Goal: Transaction & Acquisition: Purchase product/service

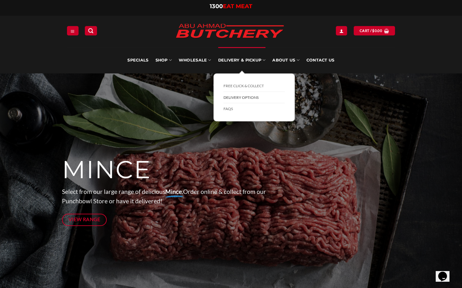
click at [241, 95] on link "Delivery Options" at bounding box center [254, 98] width 61 height 12
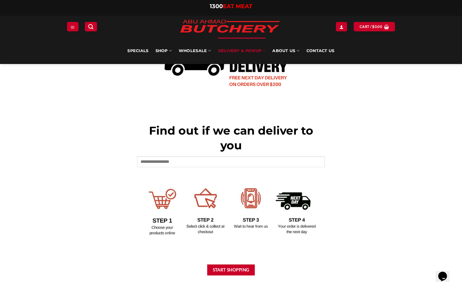
scroll to position [219, 0]
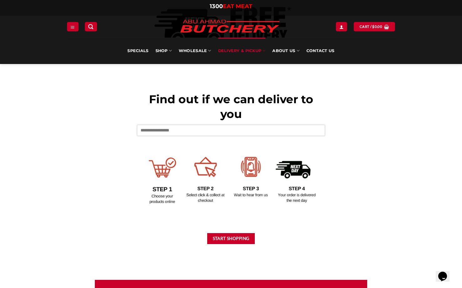
click at [243, 130] on input "text" at bounding box center [231, 130] width 188 height 11
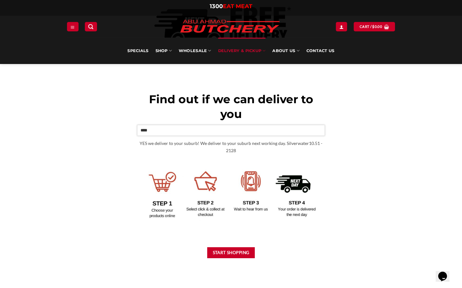
drag, startPoint x: 146, startPoint y: 129, endPoint x: 175, endPoint y: 132, distance: 28.9
click at [175, 132] on input "****" at bounding box center [231, 130] width 188 height 11
type input "****"
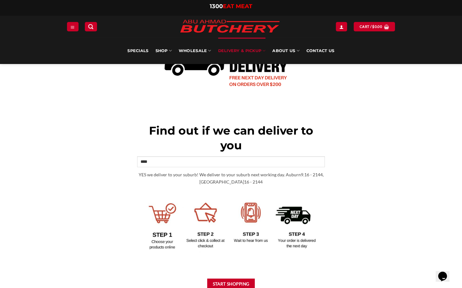
scroll to position [282, 0]
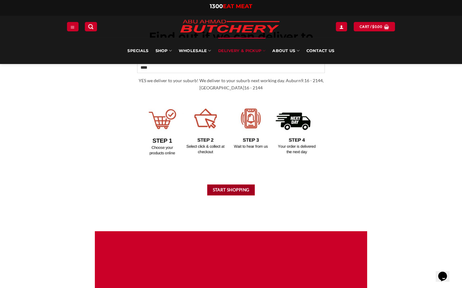
click at [229, 191] on button "Start Shopping" at bounding box center [231, 189] width 48 height 11
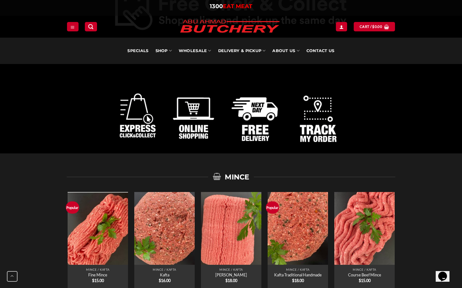
scroll to position [439, 0]
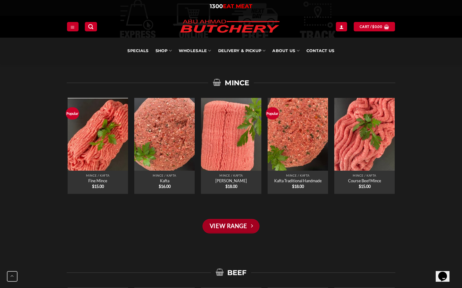
click at [241, 228] on link "View Range" at bounding box center [231, 226] width 57 height 14
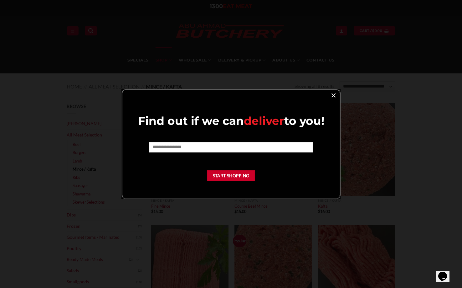
click at [333, 92] on link "×" at bounding box center [333, 95] width 9 height 8
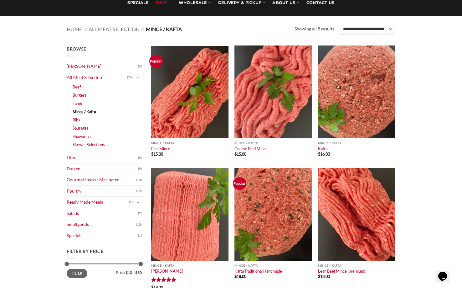
scroll to position [68, 0]
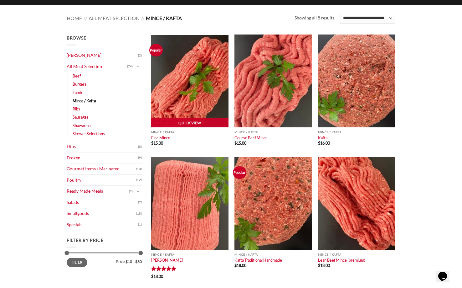
click at [206, 85] on img at bounding box center [189, 80] width 77 height 93
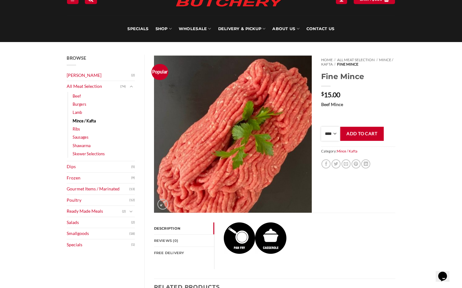
click at [335, 137] on select "**** * *** * *** * *** * *** * *** * *** * *** * *** * *** ** **** ** **** ** *…" at bounding box center [330, 134] width 18 height 14
select select "*"
click at [321, 127] on select "**** * *** * *** * *** * *** * *** * *** * *** * *** * *** ** **** ** **** ** *…" at bounding box center [330, 134] width 18 height 14
click at [361, 129] on button "Add to cart" at bounding box center [363, 134] width 44 height 14
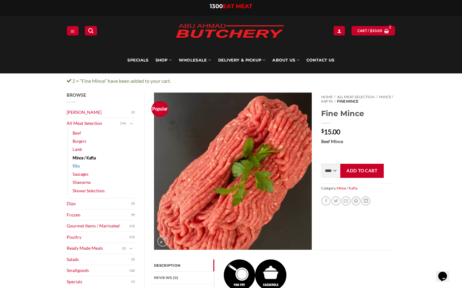
click at [79, 167] on link "Ribs" at bounding box center [77, 166] width 8 height 8
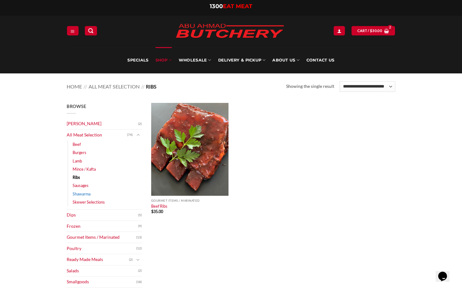
click at [81, 192] on link "Shawarma" at bounding box center [82, 194] width 18 height 8
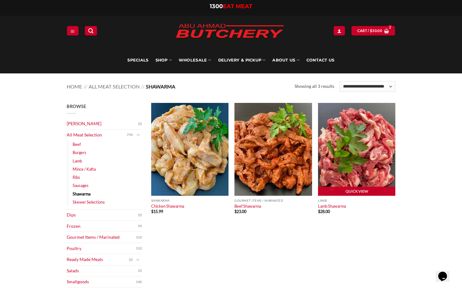
scroll to position [31, 0]
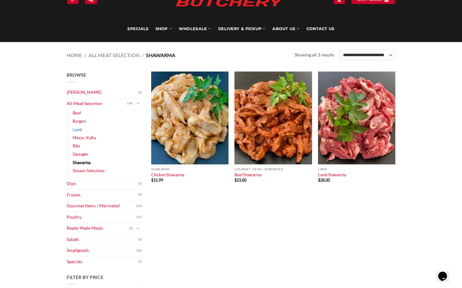
click at [79, 128] on link "Lamb" at bounding box center [77, 129] width 9 height 8
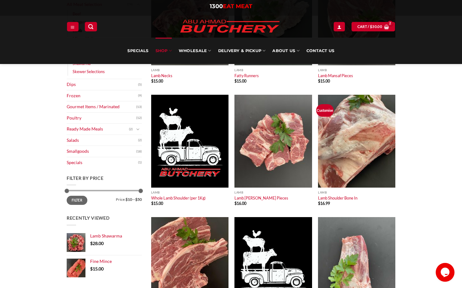
scroll to position [36, 0]
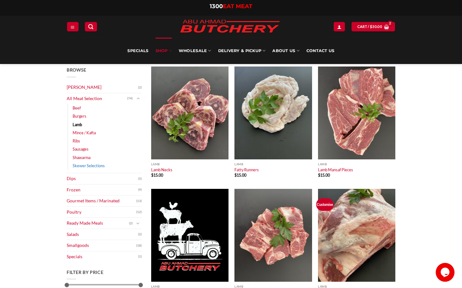
click at [79, 166] on link "Skewer Selections" at bounding box center [89, 165] width 32 height 8
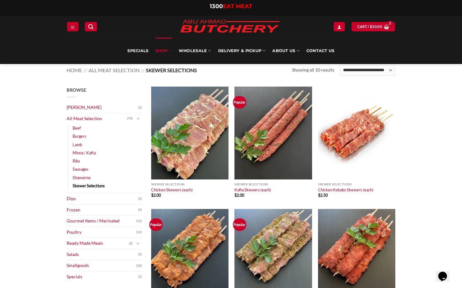
scroll to position [9, 0]
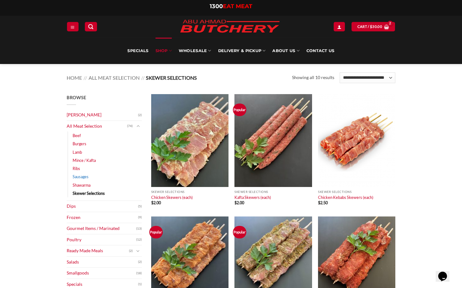
click at [80, 176] on link "Sausages" at bounding box center [81, 176] width 16 height 8
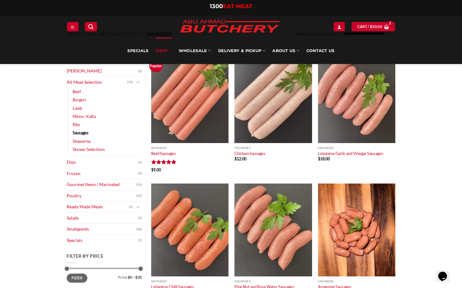
scroll to position [56, 0]
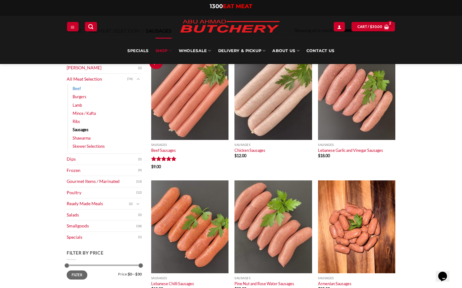
click at [79, 89] on link "Beef" at bounding box center [77, 88] width 8 height 8
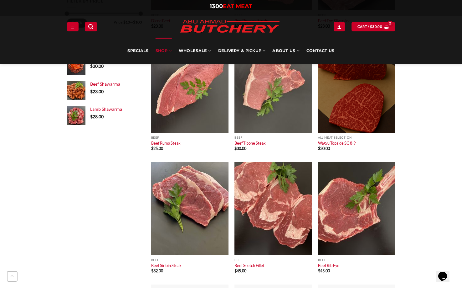
scroll to position [309, 0]
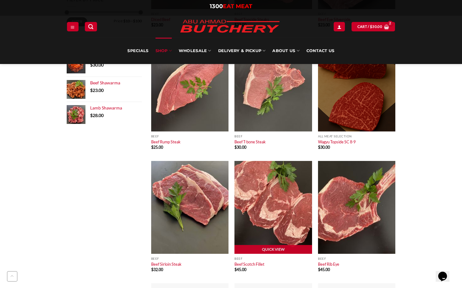
click at [273, 213] on img at bounding box center [273, 207] width 77 height 93
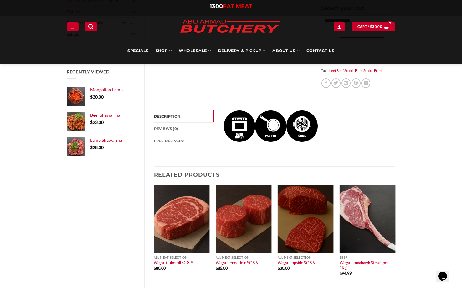
scroll to position [94, 0]
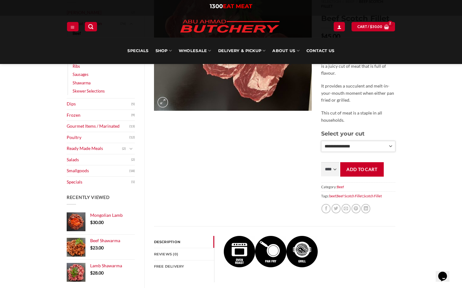
click at [384, 141] on select "**********" at bounding box center [358, 146] width 74 height 11
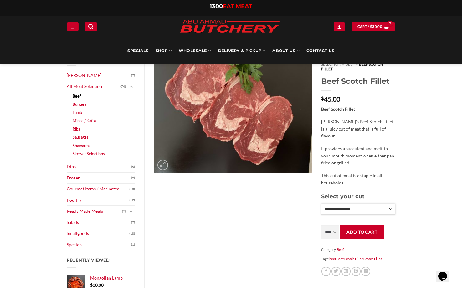
click at [383, 205] on select "**********" at bounding box center [358, 208] width 74 height 11
select select "*"
click at [321, 203] on select "**********" at bounding box center [358, 208] width 74 height 11
click at [353, 228] on button "Add to cart" at bounding box center [363, 232] width 44 height 14
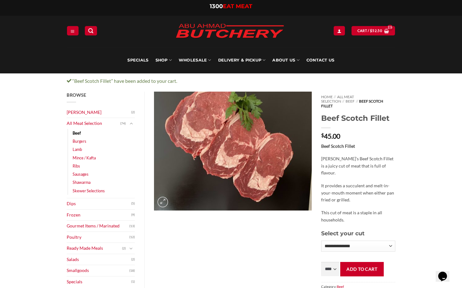
click at [79, 133] on link "Beef" at bounding box center [77, 133] width 8 height 8
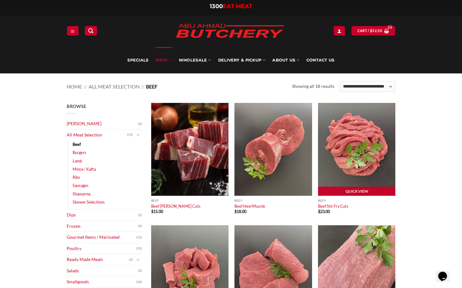
click at [363, 156] on img at bounding box center [356, 149] width 77 height 93
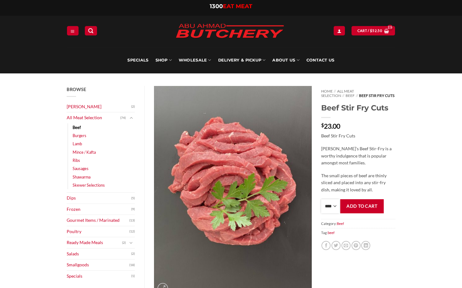
click at [330, 208] on select "**** * *** * *** * *** * *** * *** * *** * *** * *** * *** ** **** ** **** ** *…" at bounding box center [330, 206] width 18 height 14
select select "*"
click at [321, 199] on select "**** * *** * *** * *** * *** * *** * *** * *** * *** * *** ** **** ** **** ** *…" at bounding box center [330, 206] width 18 height 14
click at [367, 208] on button "Add to cart" at bounding box center [363, 206] width 44 height 14
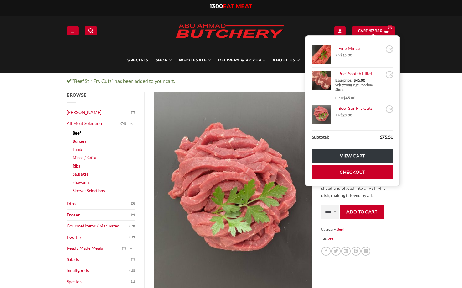
click at [79, 141] on link "Burgers" at bounding box center [80, 141] width 14 height 8
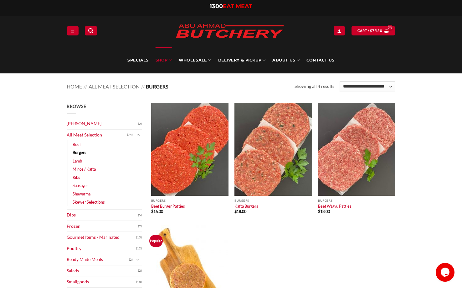
scroll to position [63, 0]
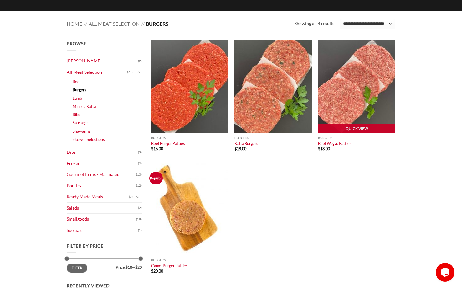
click at [343, 112] on img at bounding box center [356, 86] width 77 height 93
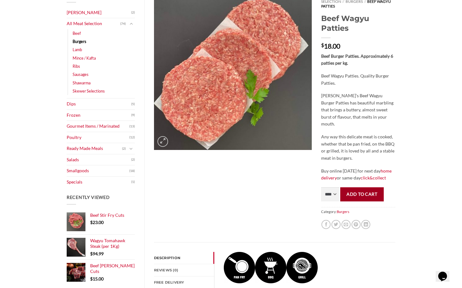
click at [358, 189] on button "Add to cart" at bounding box center [363, 194] width 44 height 14
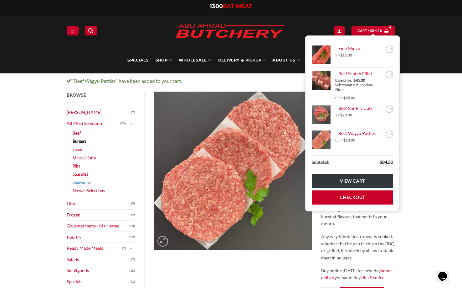
click at [81, 181] on link "Shawarma" at bounding box center [82, 182] width 18 height 8
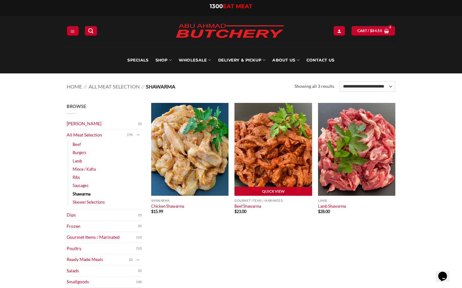
click at [262, 173] on img at bounding box center [273, 149] width 77 height 93
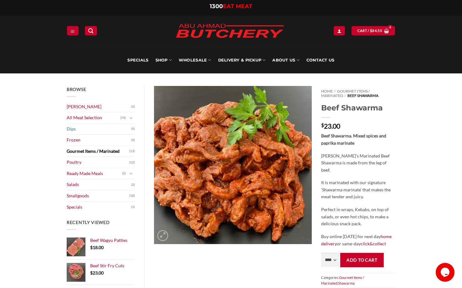
click at [76, 128] on link "Dips" at bounding box center [99, 128] width 65 height 11
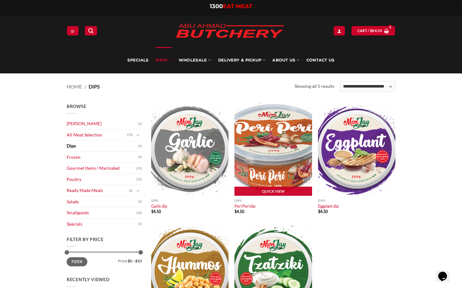
scroll to position [31, 0]
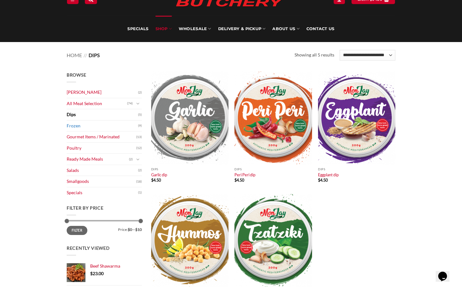
click at [72, 123] on link "Frozen" at bounding box center [102, 125] width 71 height 11
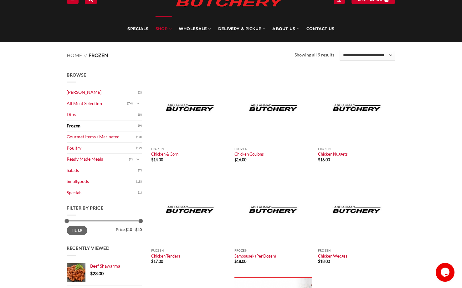
scroll to position [63, 0]
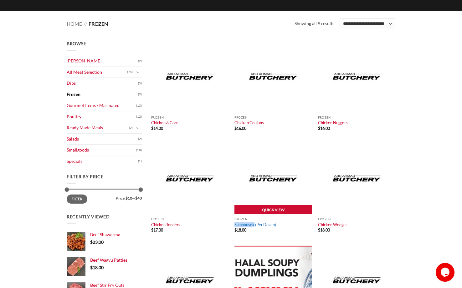
drag, startPoint x: 232, startPoint y: 227, endPoint x: 254, endPoint y: 226, distance: 22.2
click at [254, 226] on div "Quick View Frozen Sambousek (Per Dozen) $ 18.00" at bounding box center [274, 193] width 84 height 102
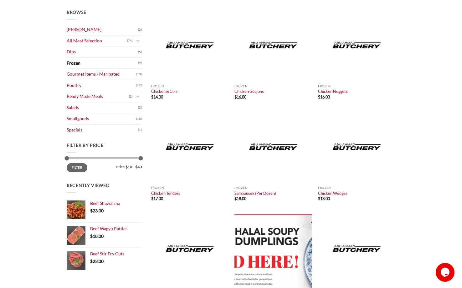
click at [439, 187] on main "Browse Abu Ahmad Butchery (2) All Meat Selection (74) Beef (18) Burgers (4) Lam…" at bounding box center [231, 171] width 462 height 344
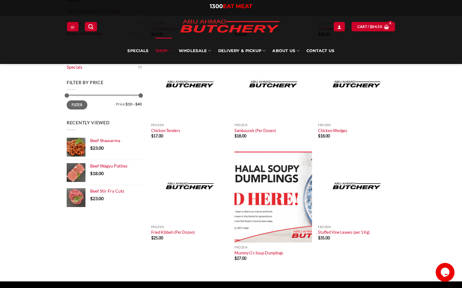
scroll to position [188, 0]
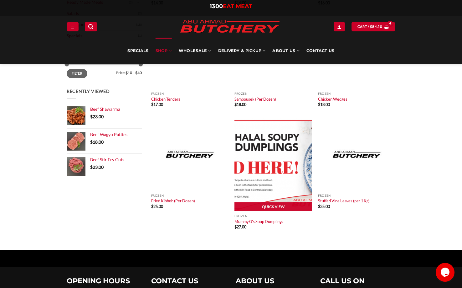
click at [265, 169] on img at bounding box center [273, 164] width 77 height 93
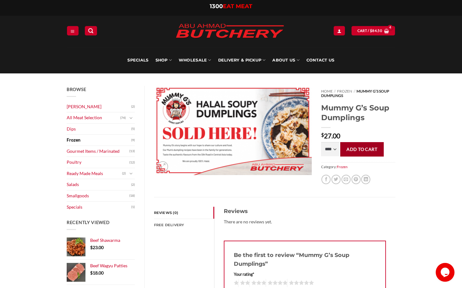
click at [352, 147] on button "Add to cart" at bounding box center [363, 149] width 44 height 14
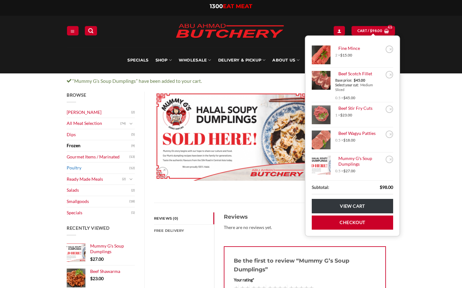
click at [77, 168] on link "Poultry" at bounding box center [98, 167] width 63 height 11
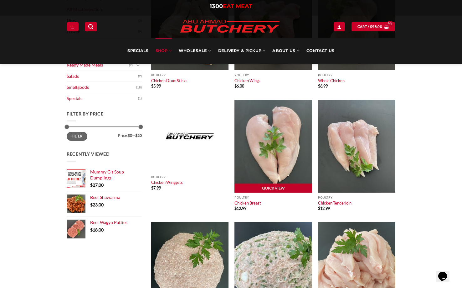
scroll to position [282, 0]
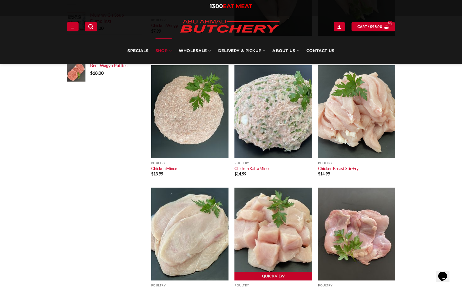
click at [293, 201] on img at bounding box center [273, 233] width 77 height 93
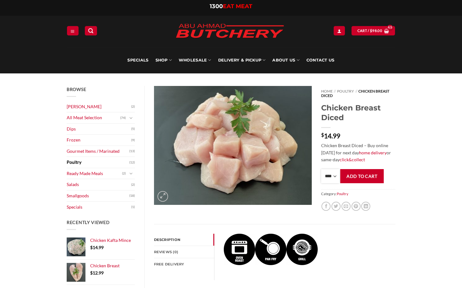
click at [331, 181] on select "**** * *** * *** * *** * *** * *** * *** * *** * *** * *** ** **** ** **** ** *…" at bounding box center [330, 176] width 18 height 14
select select "*"
click at [321, 169] on select "**** * *** * *** * *** * *** * *** * *** * *** * *** * *** ** **** ** **** ** *…" at bounding box center [330, 176] width 18 height 14
click at [363, 177] on button "Add to cart" at bounding box center [363, 176] width 44 height 14
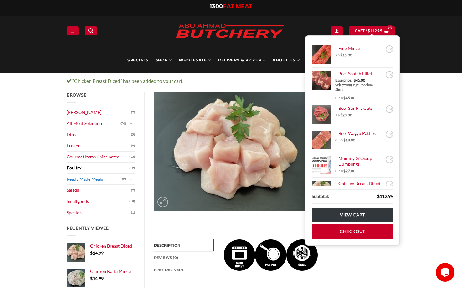
click at [76, 181] on link "Ready Made Meals" at bounding box center [94, 179] width 55 height 11
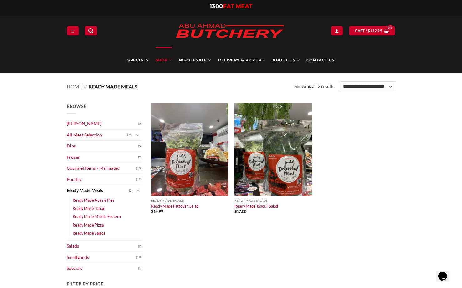
scroll to position [31, 0]
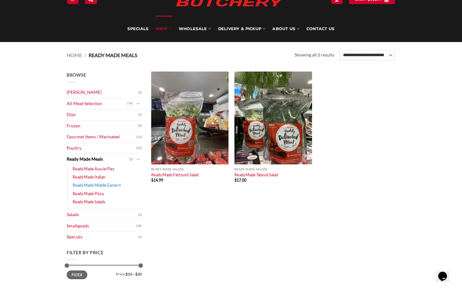
click at [98, 183] on link "Ready Made Middle Eastern" at bounding box center [97, 185] width 48 height 8
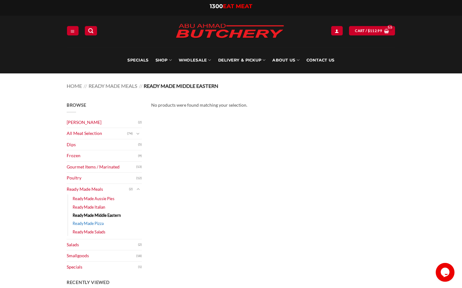
click at [94, 220] on link "Ready Made Pizza" at bounding box center [88, 223] width 31 height 8
click at [100, 200] on link "Ready Made Aussie Pies" at bounding box center [94, 198] width 42 height 8
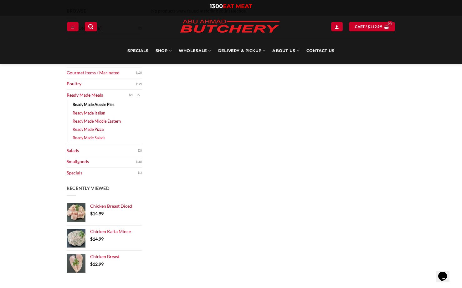
scroll to position [125, 0]
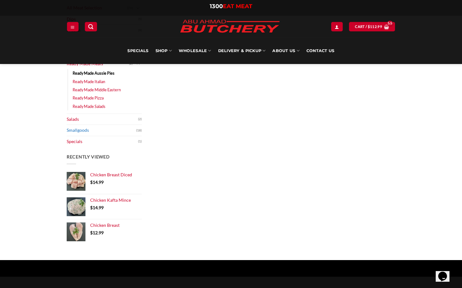
click at [72, 131] on link "Smallgoods" at bounding box center [102, 130] width 70 height 11
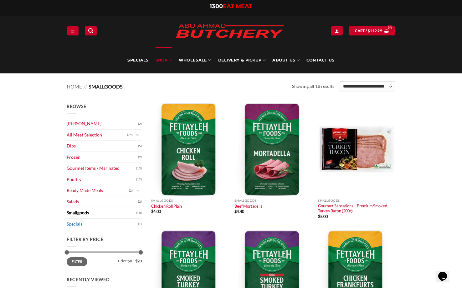
click at [76, 224] on link "Specials" at bounding box center [102, 223] width 71 height 11
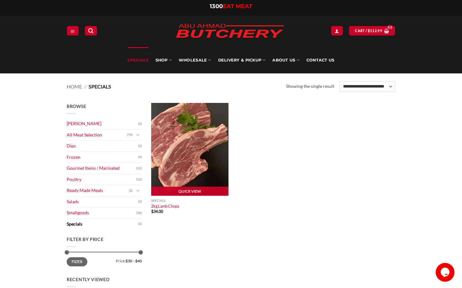
click at [203, 145] on img at bounding box center [189, 149] width 77 height 93
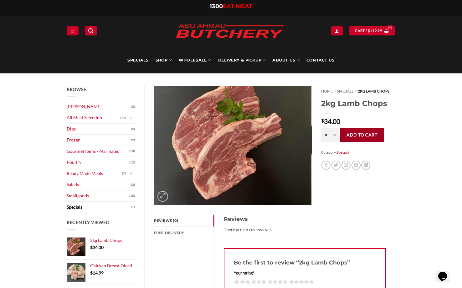
click at [349, 138] on button "Add to cart" at bounding box center [363, 135] width 44 height 14
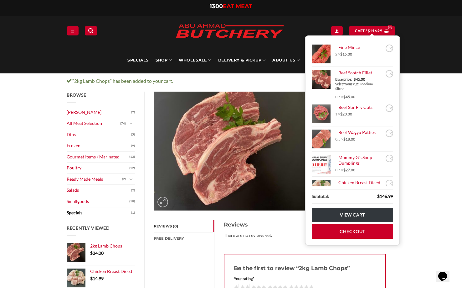
scroll to position [1, 0]
click at [390, 32] on link "Cart / $ 146.99" at bounding box center [372, 30] width 46 height 9
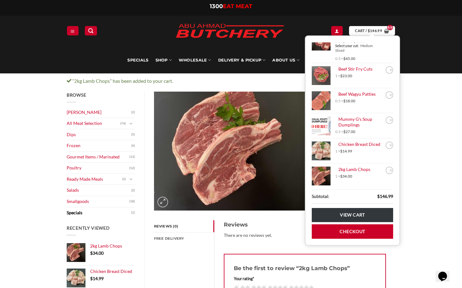
scroll to position [41, 0]
